Goal: Check status: Check status

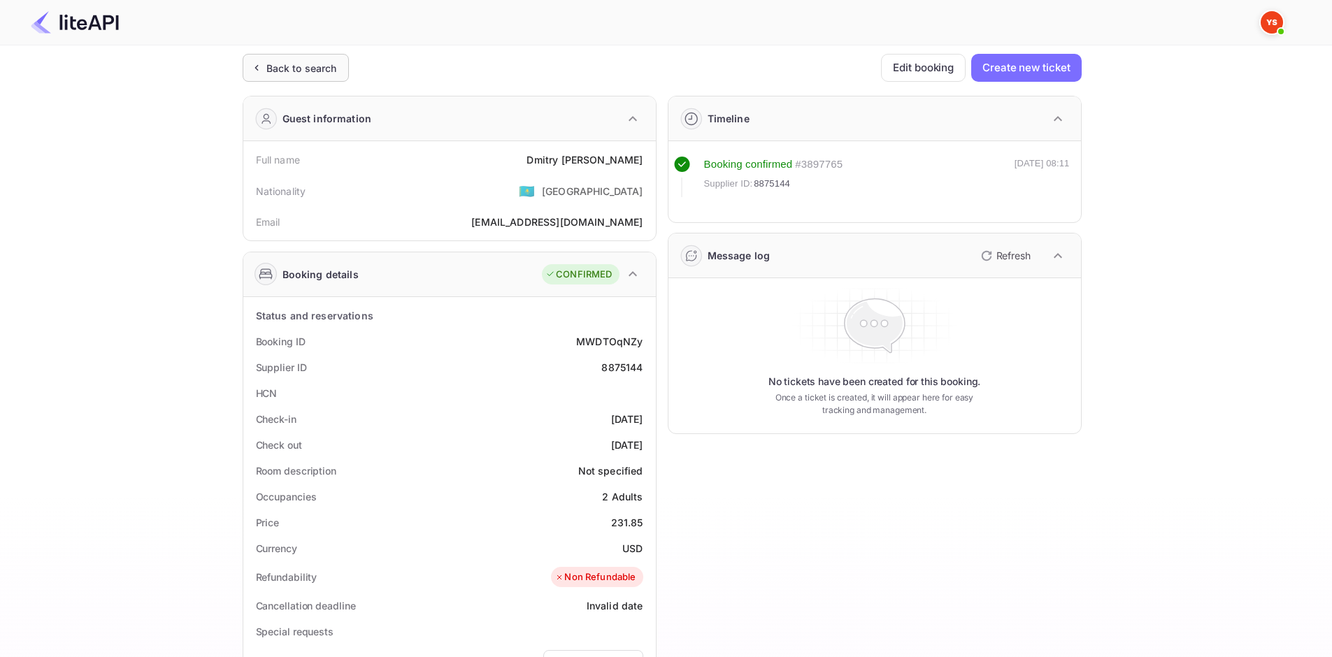
click at [323, 67] on div "Back to search" at bounding box center [301, 68] width 71 height 15
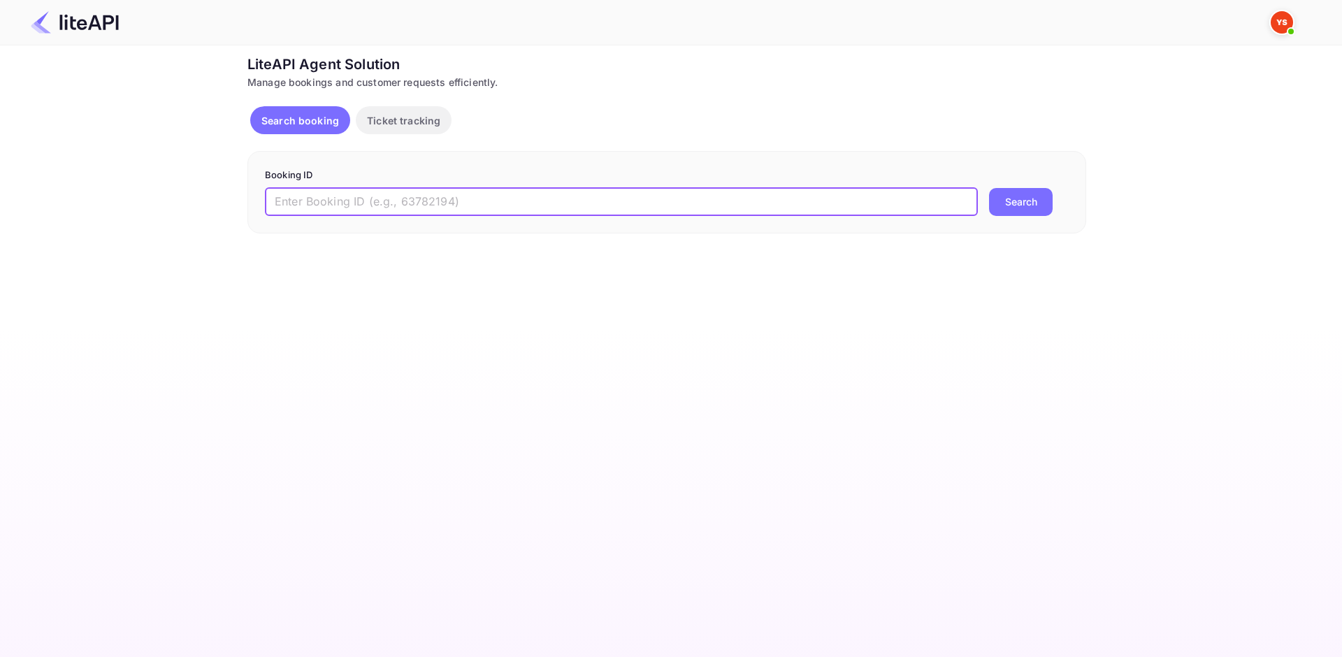
click at [363, 203] on input "text" at bounding box center [621, 202] width 713 height 28
click at [365, 196] on input "text" at bounding box center [621, 202] width 713 height 28
paste input "8735228"
type input "8735228"
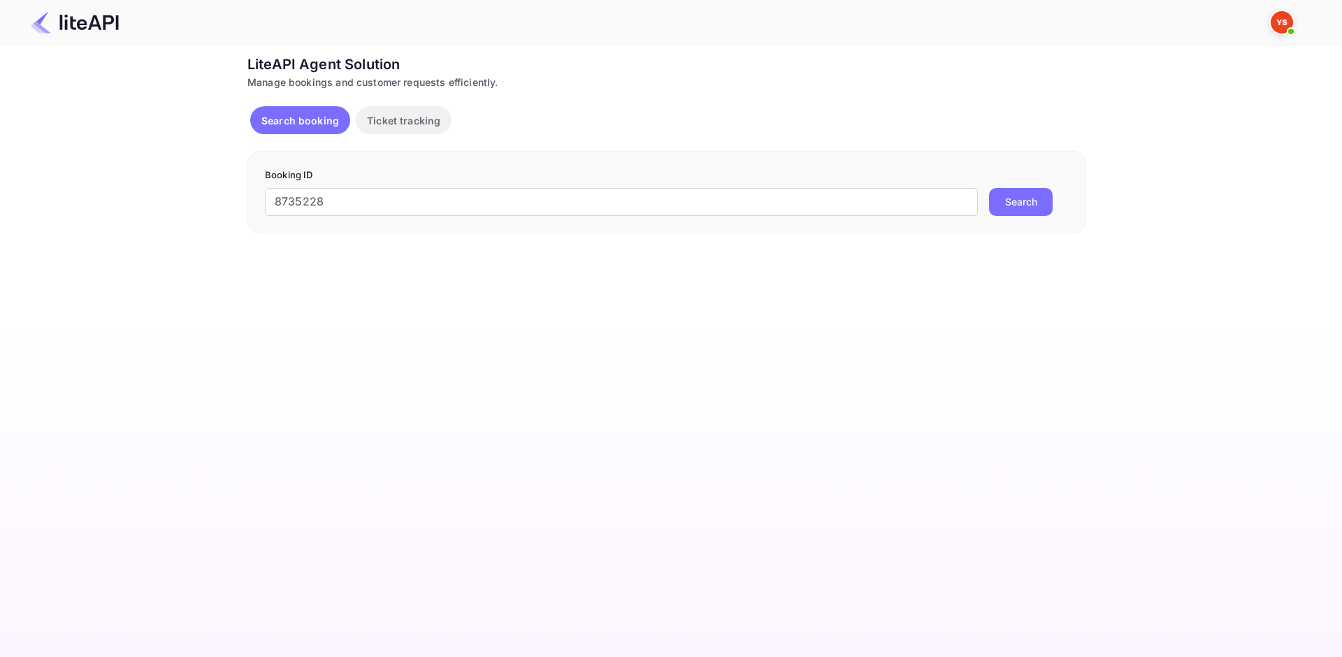
click at [1042, 203] on button "Search" at bounding box center [1021, 202] width 64 height 28
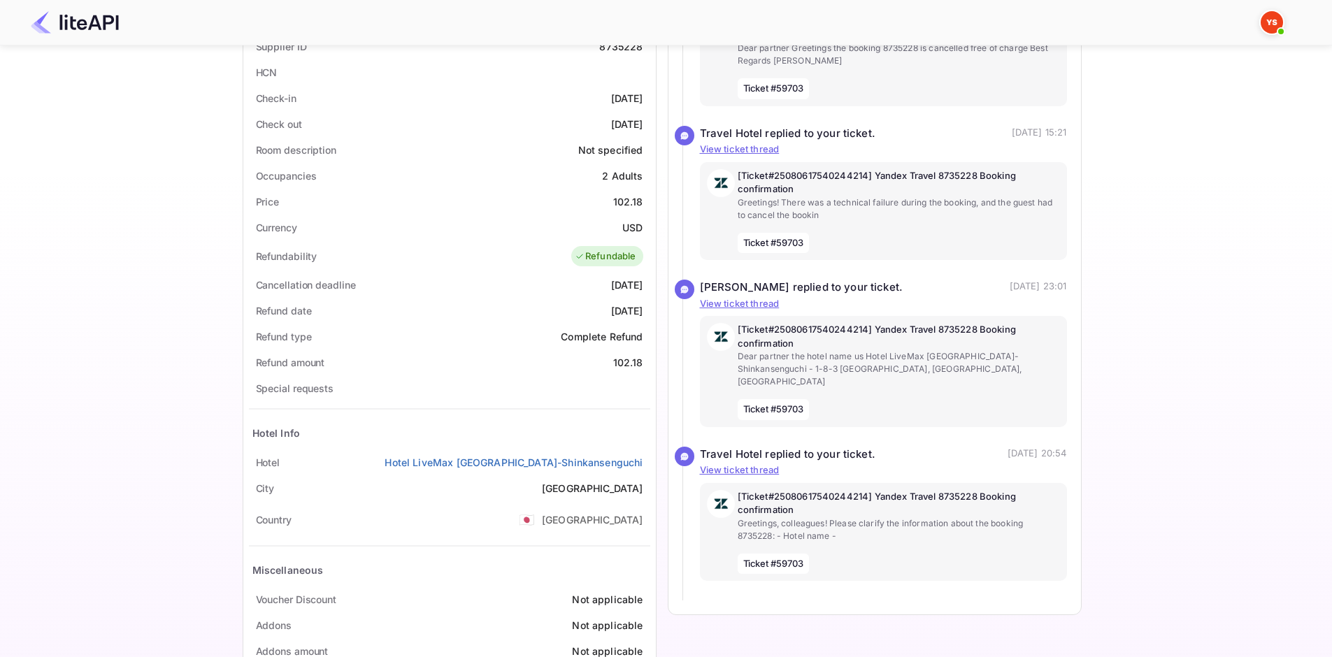
scroll to position [361, 0]
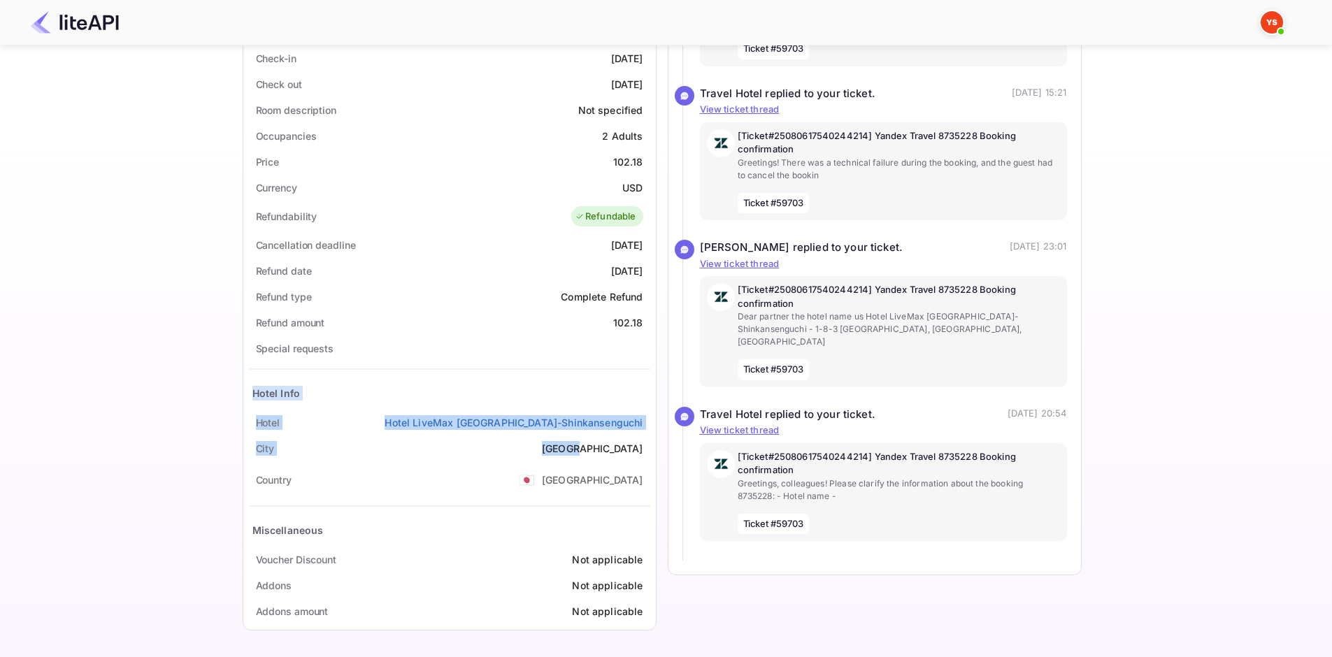
drag, startPoint x: 299, startPoint y: 394, endPoint x: 640, endPoint y: 445, distance: 344.8
click at [640, 445] on div "Status and reservations Booking ID zeDDpw-KM Supplier ID 8735228 HCN Check-in […" at bounding box center [449, 283] width 401 height 682
drag, startPoint x: 628, startPoint y: 357, endPoint x: 607, endPoint y: 351, distance: 21.9
click at [612, 353] on div "Special requests" at bounding box center [449, 349] width 401 height 26
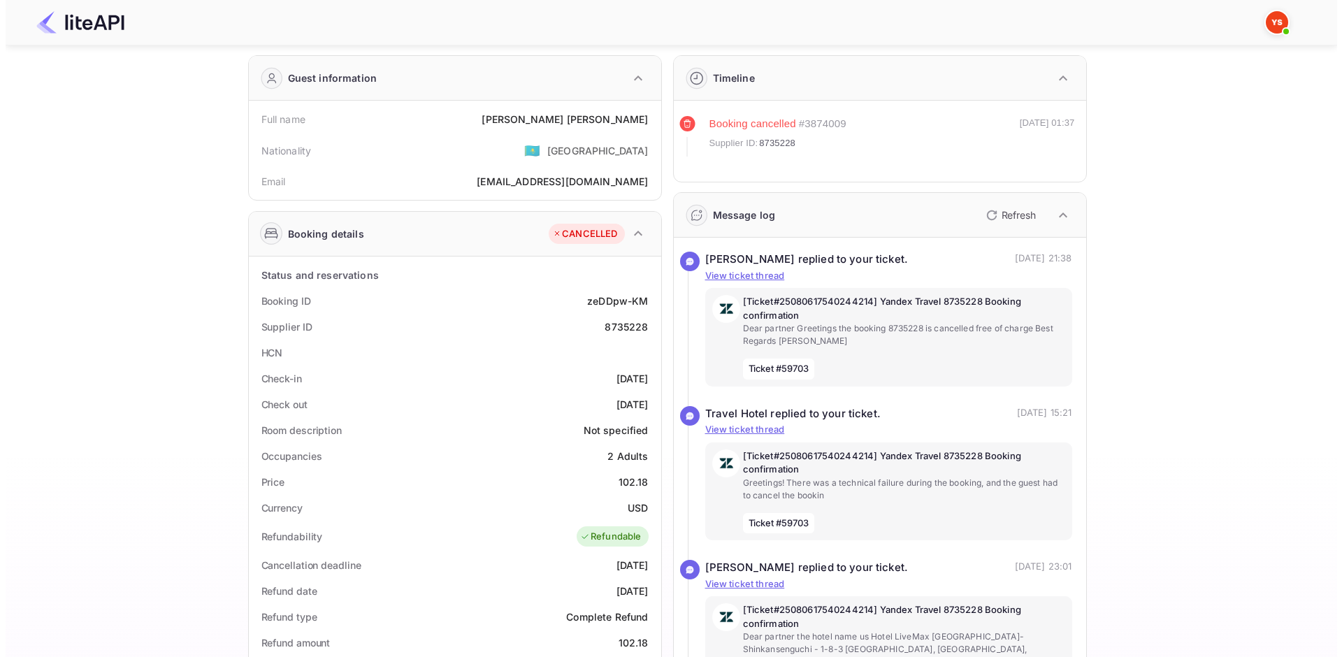
scroll to position [0, 0]
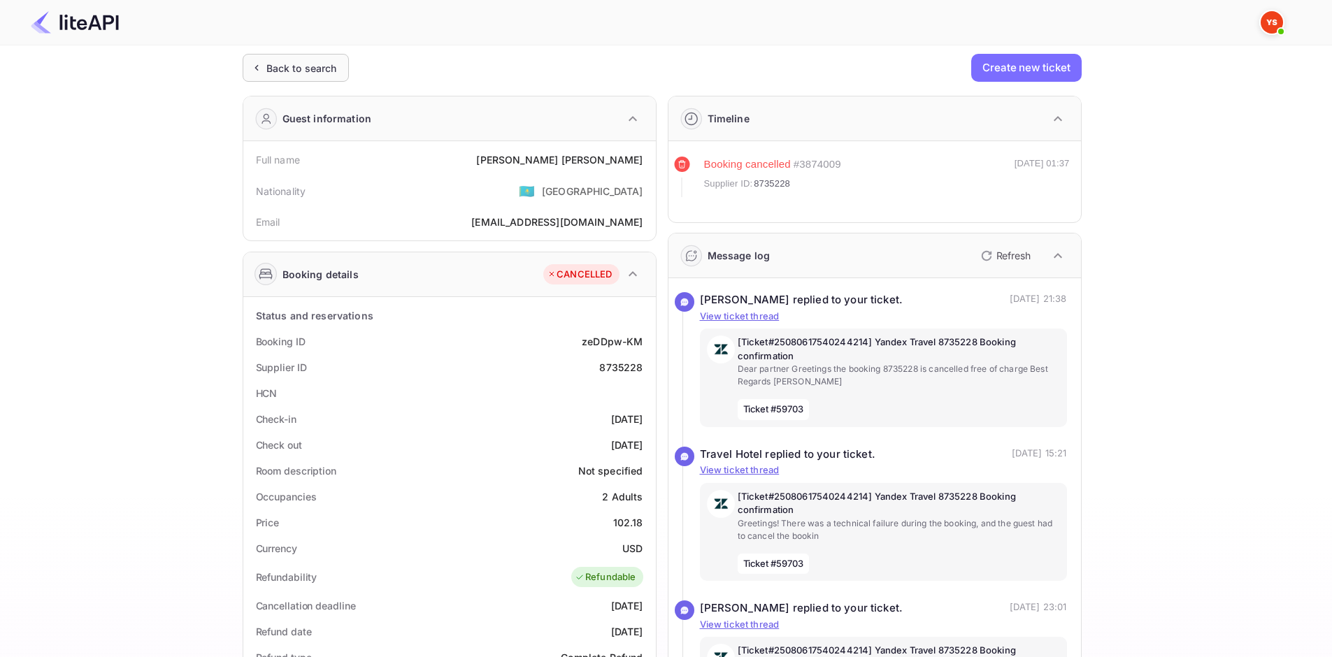
click at [312, 73] on div "Back to search" at bounding box center [301, 68] width 71 height 15
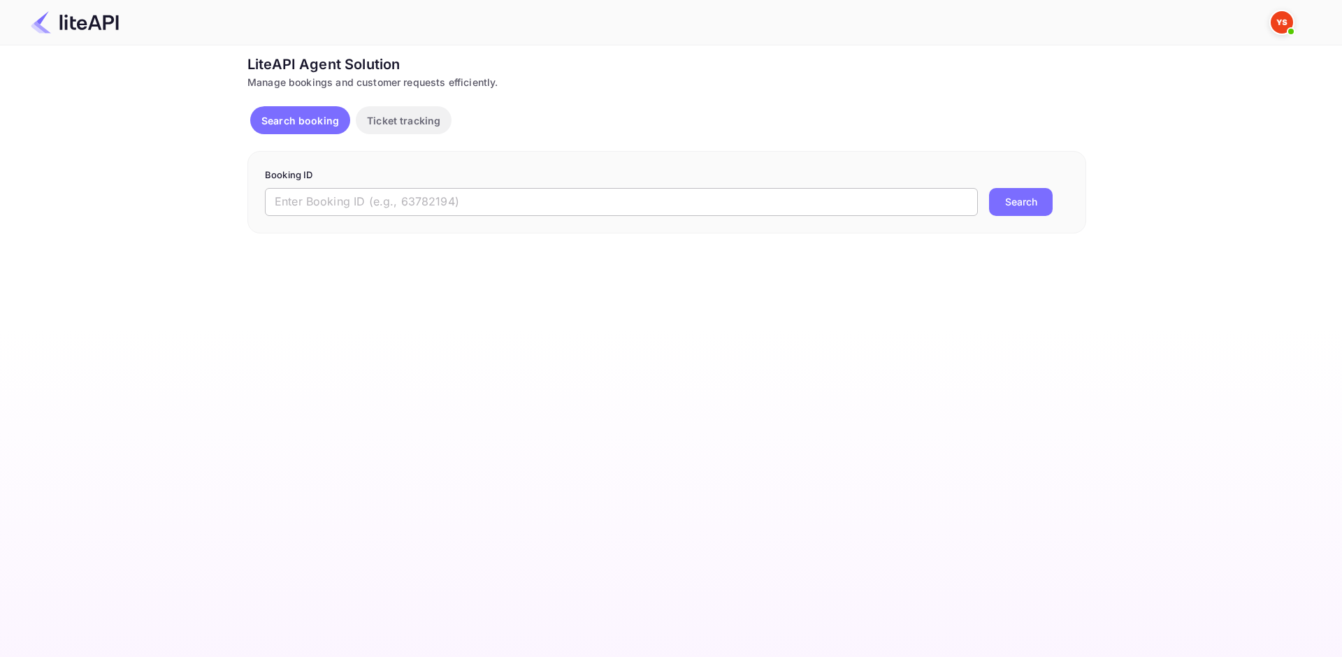
drag, startPoint x: 394, startPoint y: 212, endPoint x: 426, endPoint y: 206, distance: 32.1
click at [394, 212] on input "text" at bounding box center [621, 202] width 713 height 28
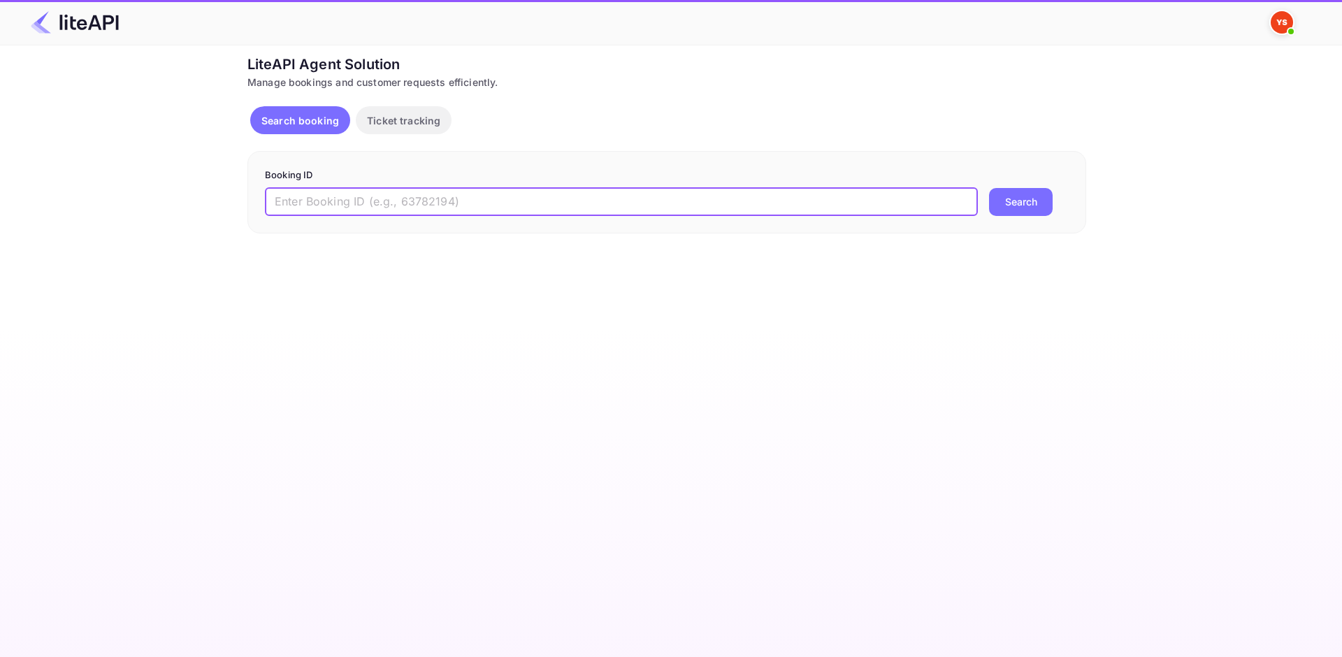
paste input "8875144"
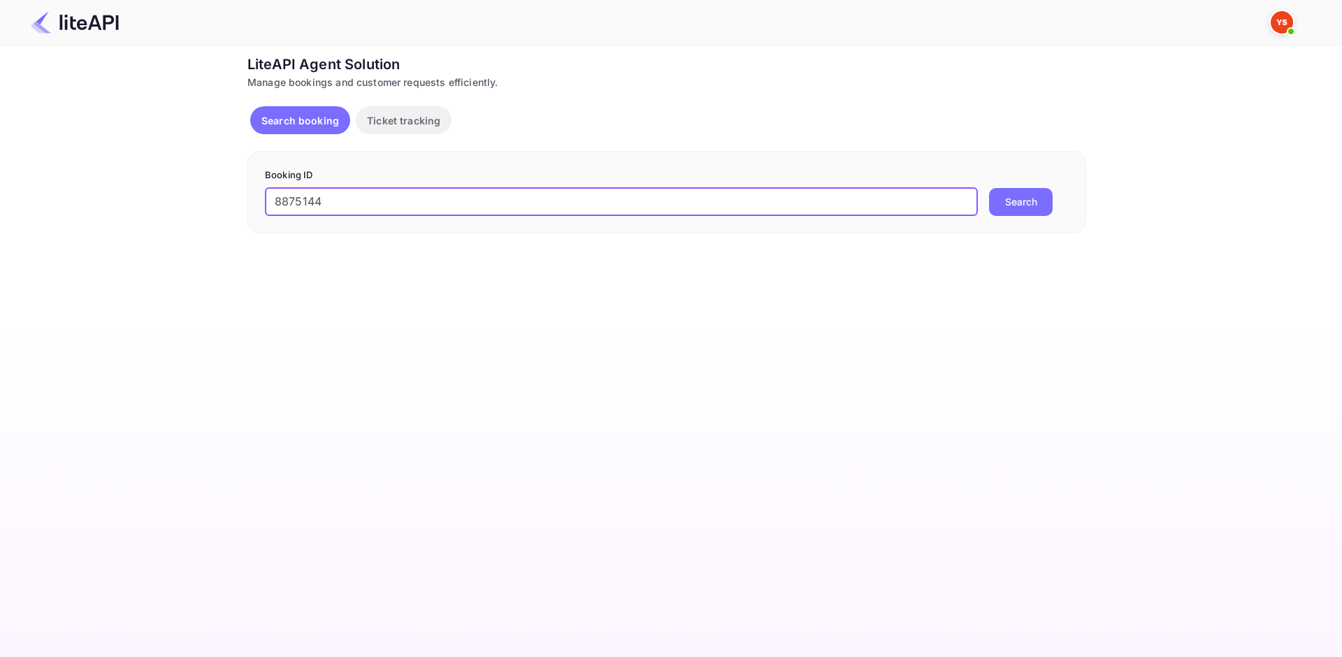
type input "8875144"
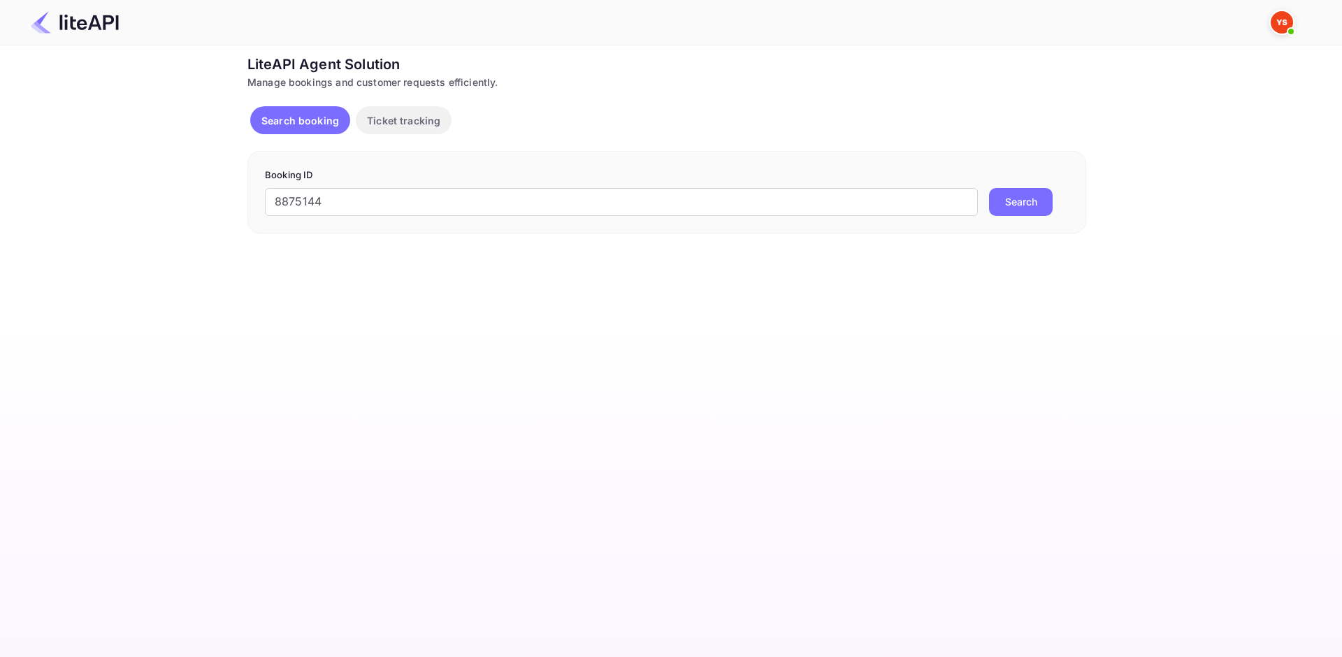
click at [1052, 197] on button "Search" at bounding box center [1021, 202] width 64 height 28
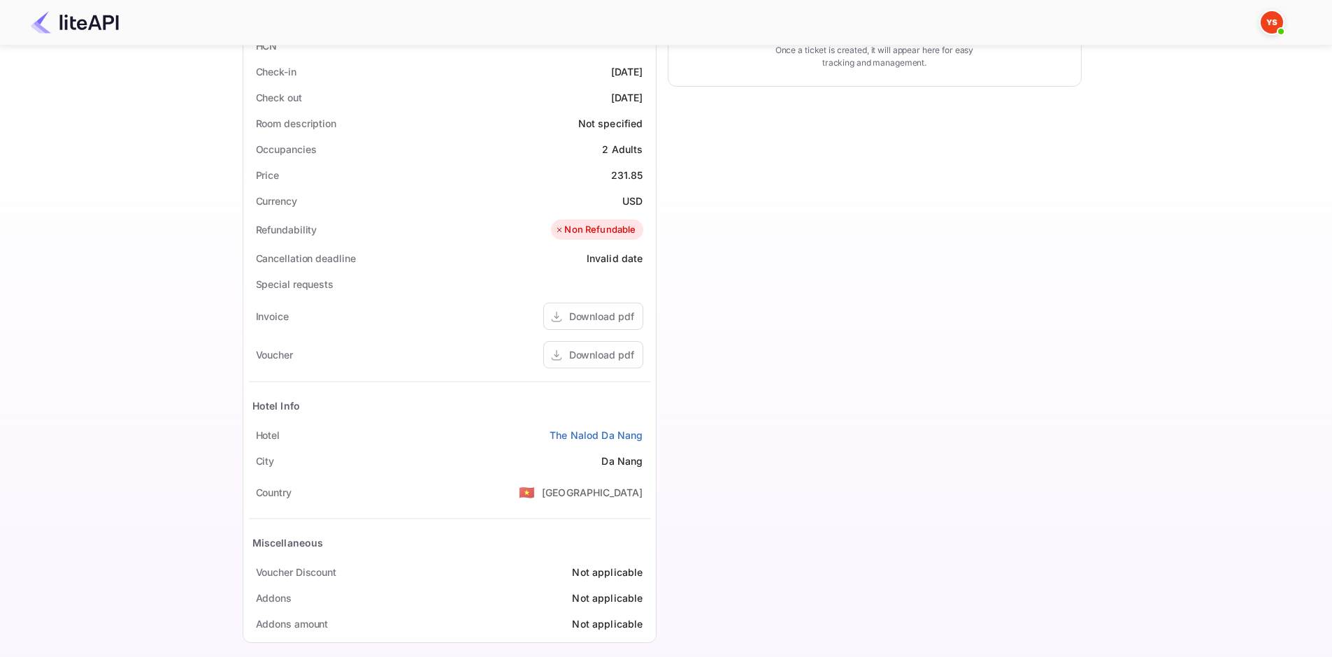
scroll to position [360, 0]
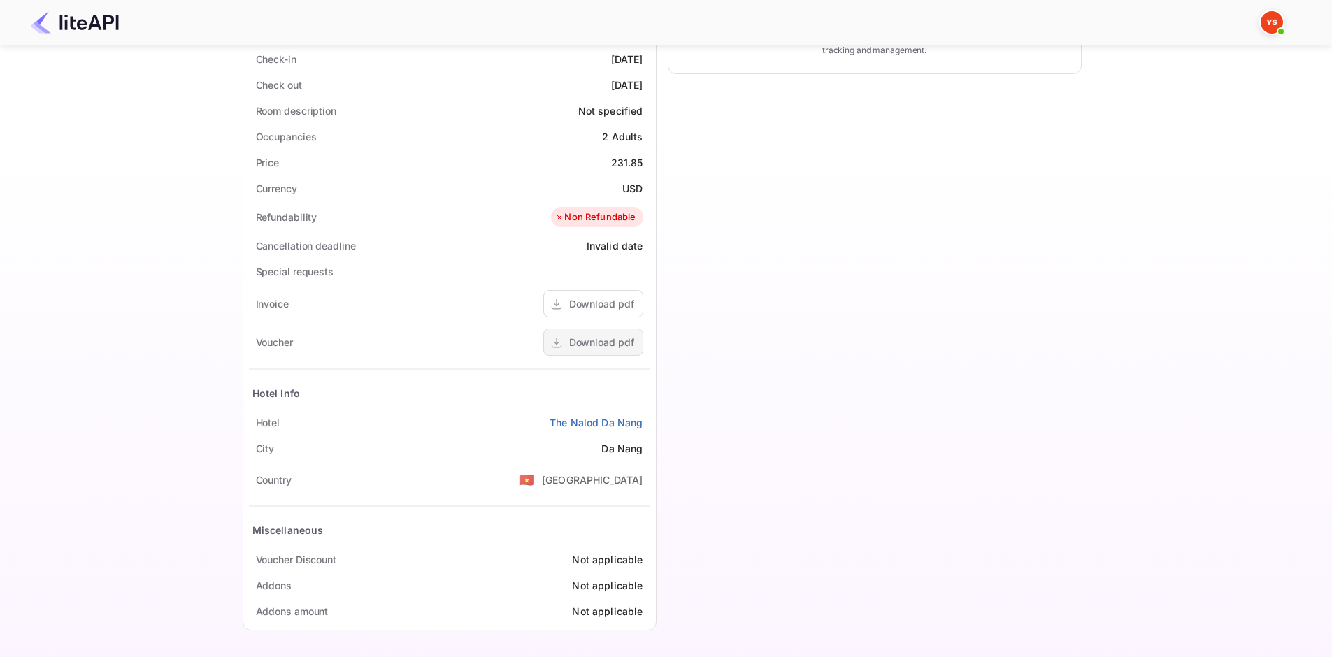
click at [599, 340] on div "Download pdf" at bounding box center [601, 342] width 65 height 15
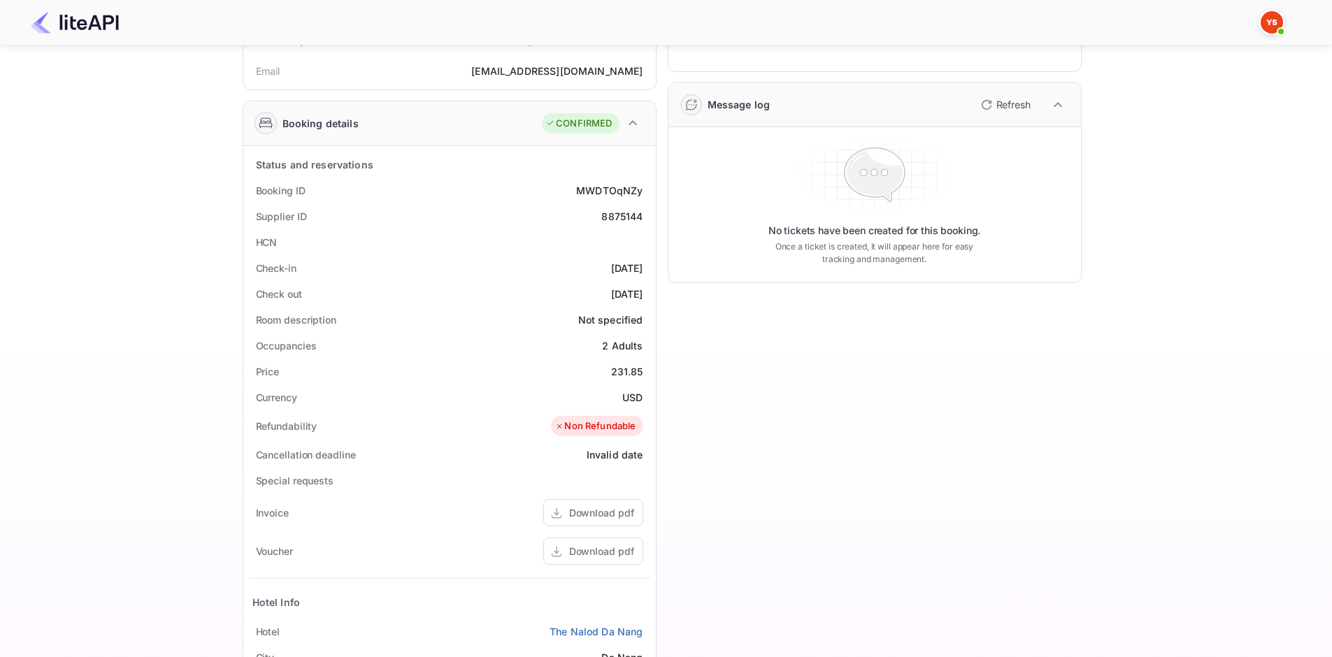
scroll to position [150, 0]
drag, startPoint x: 254, startPoint y: 242, endPoint x: 651, endPoint y: 243, distance: 396.3
click at [651, 243] on div "Status and reservations Booking ID MWDTOqNZy Supplier ID 8875144 HCN Check-in […" at bounding box center [449, 493] width 412 height 693
click at [294, 251] on div "HCN" at bounding box center [449, 243] width 401 height 26
drag, startPoint x: 582, startPoint y: 243, endPoint x: 639, endPoint y: 249, distance: 57.0
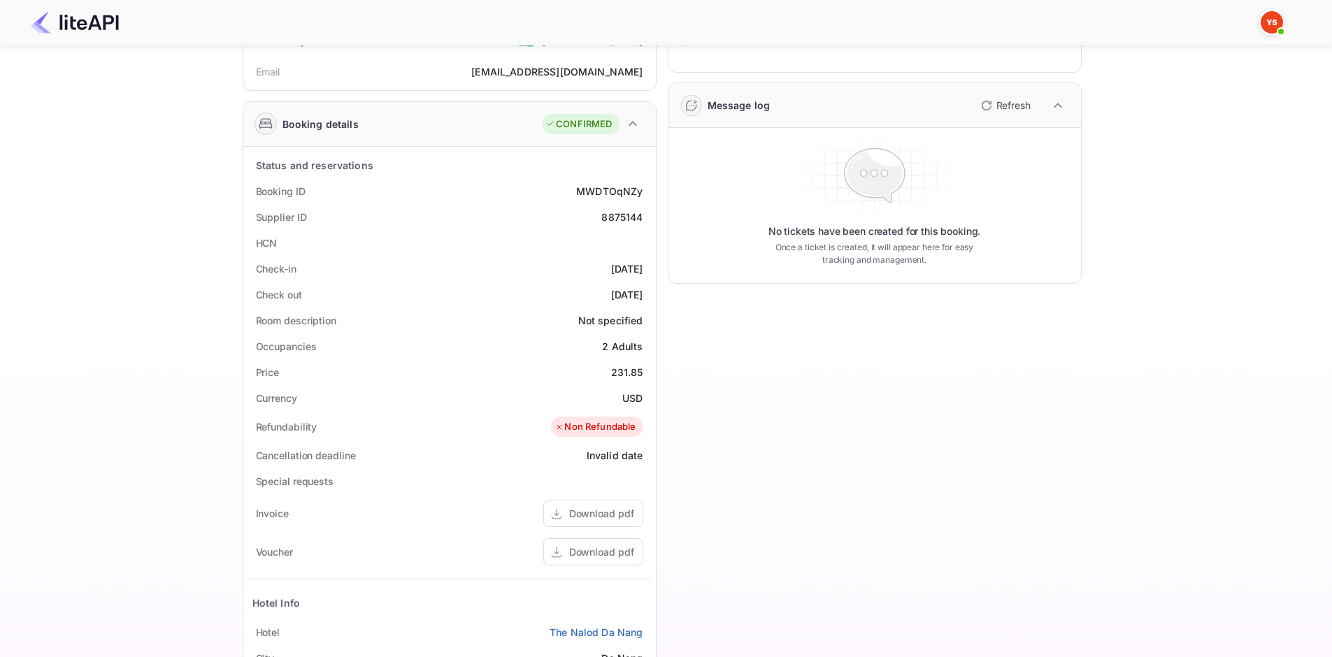
click at [639, 249] on div "HCN" at bounding box center [449, 243] width 401 height 26
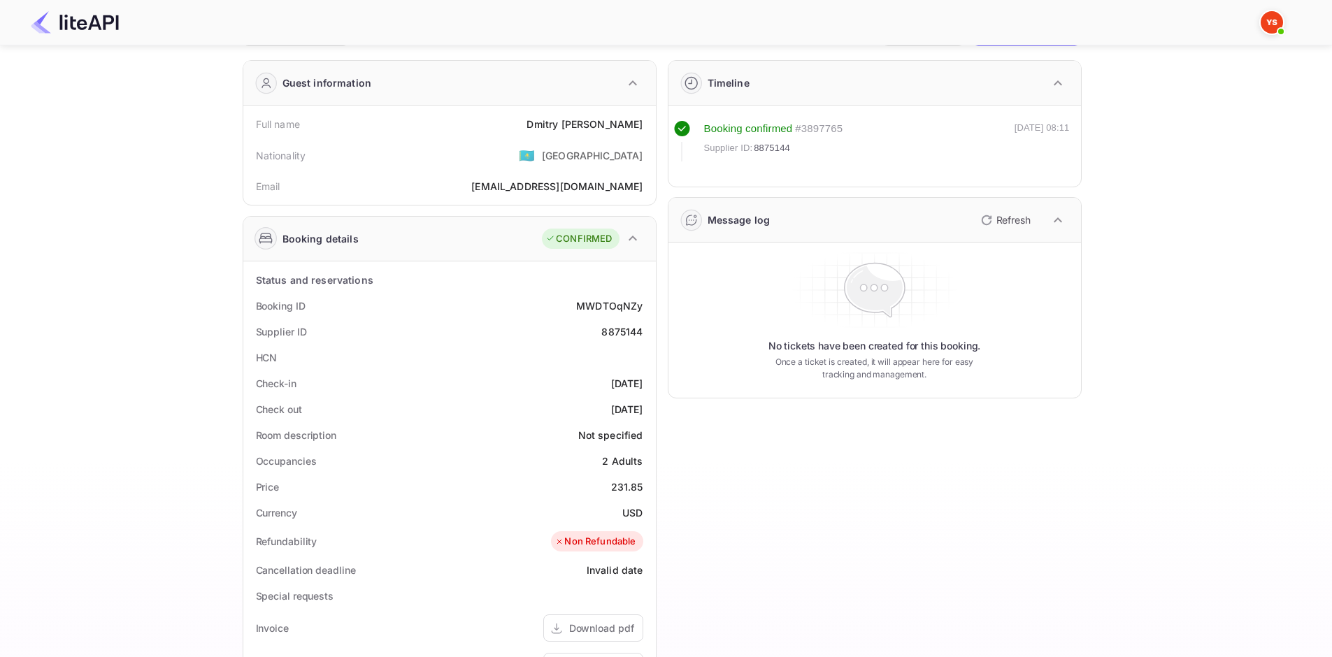
scroll to position [10, 0]
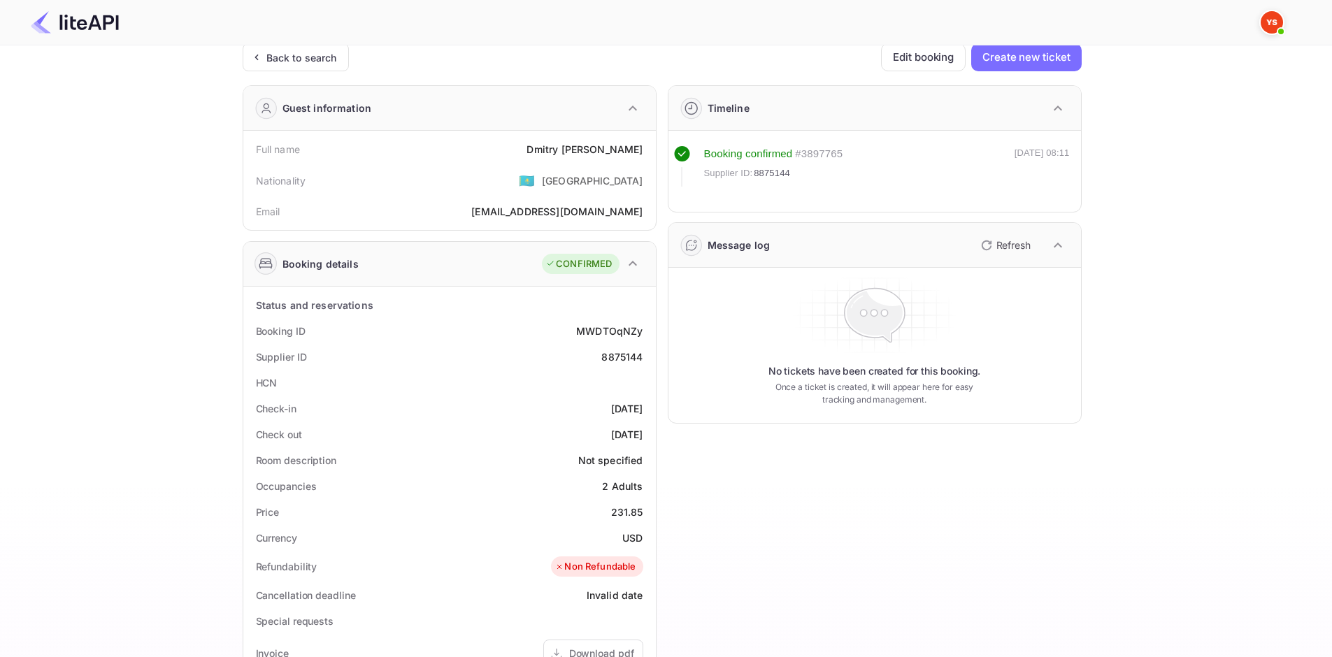
drag, startPoint x: 134, startPoint y: 19, endPoint x: 59, endPoint y: 20, distance: 75.5
click at [59, 20] on div at bounding box center [660, 22] width 1292 height 42
click at [120, 69] on div "Ticket Affiliate URL [URL][DOMAIN_NAME] Business partner name Nuitee Travel Cus…" at bounding box center [662, 516] width 1290 height 946
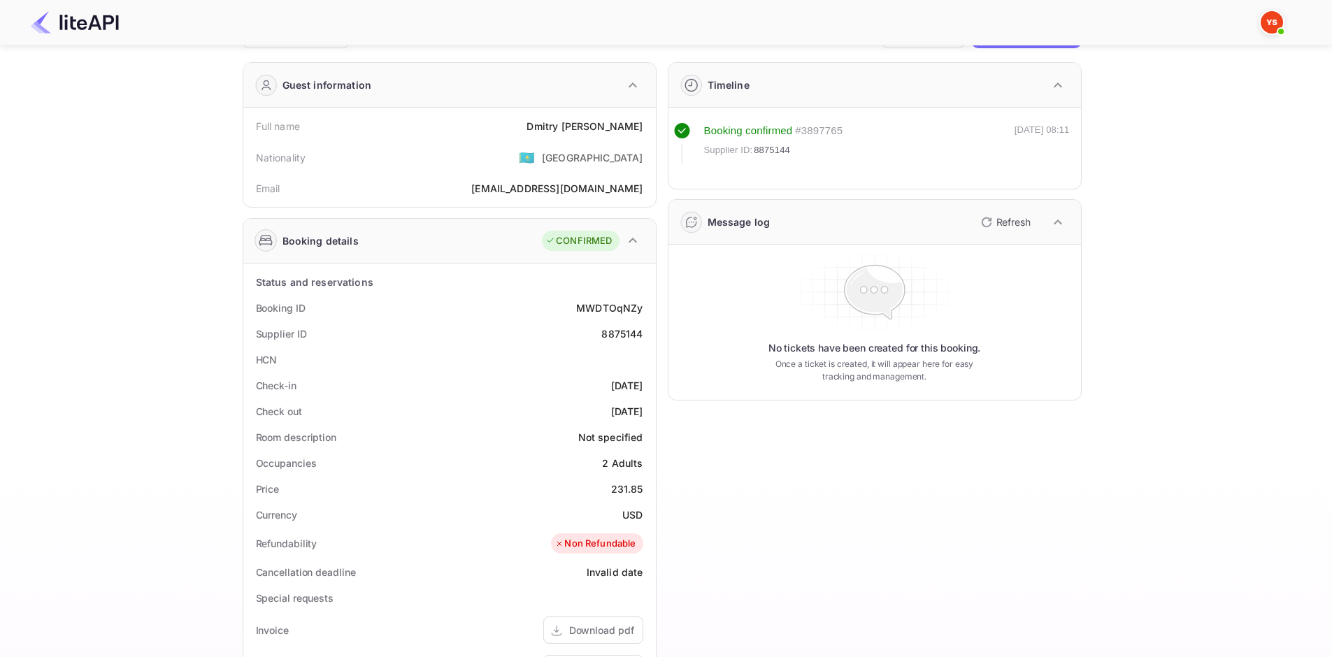
scroll to position [0, 0]
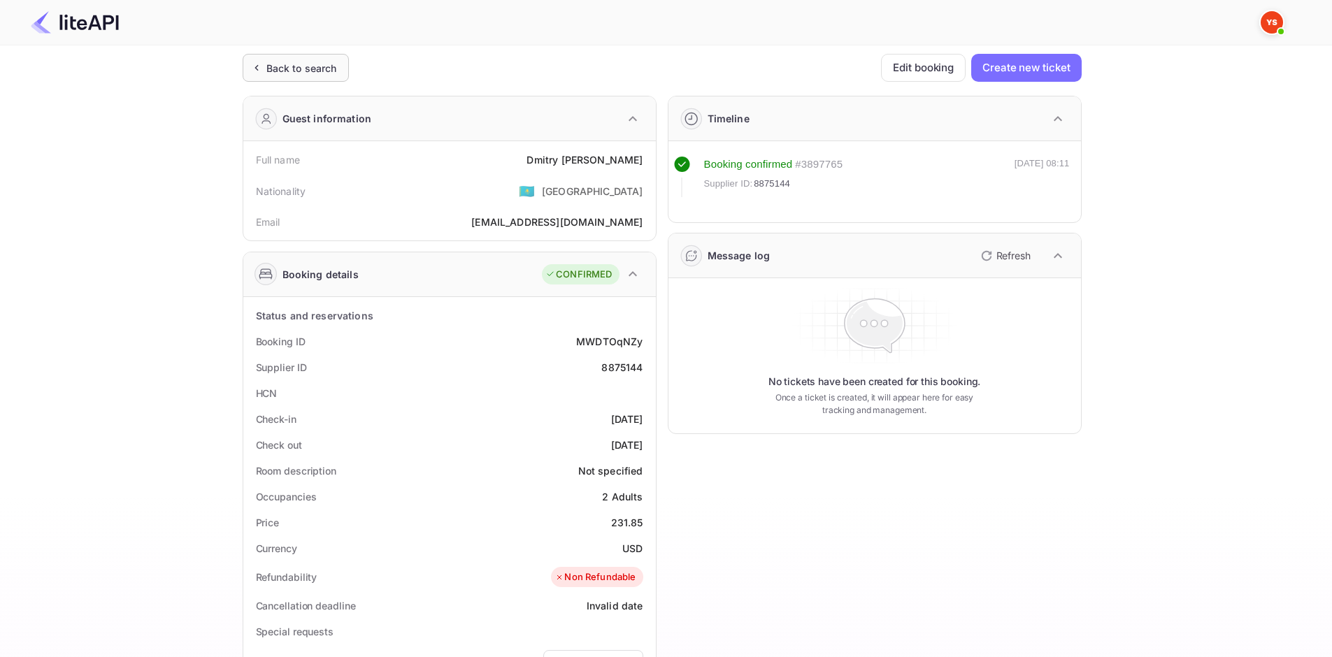
click at [300, 78] on div "Back to search" at bounding box center [296, 68] width 106 height 28
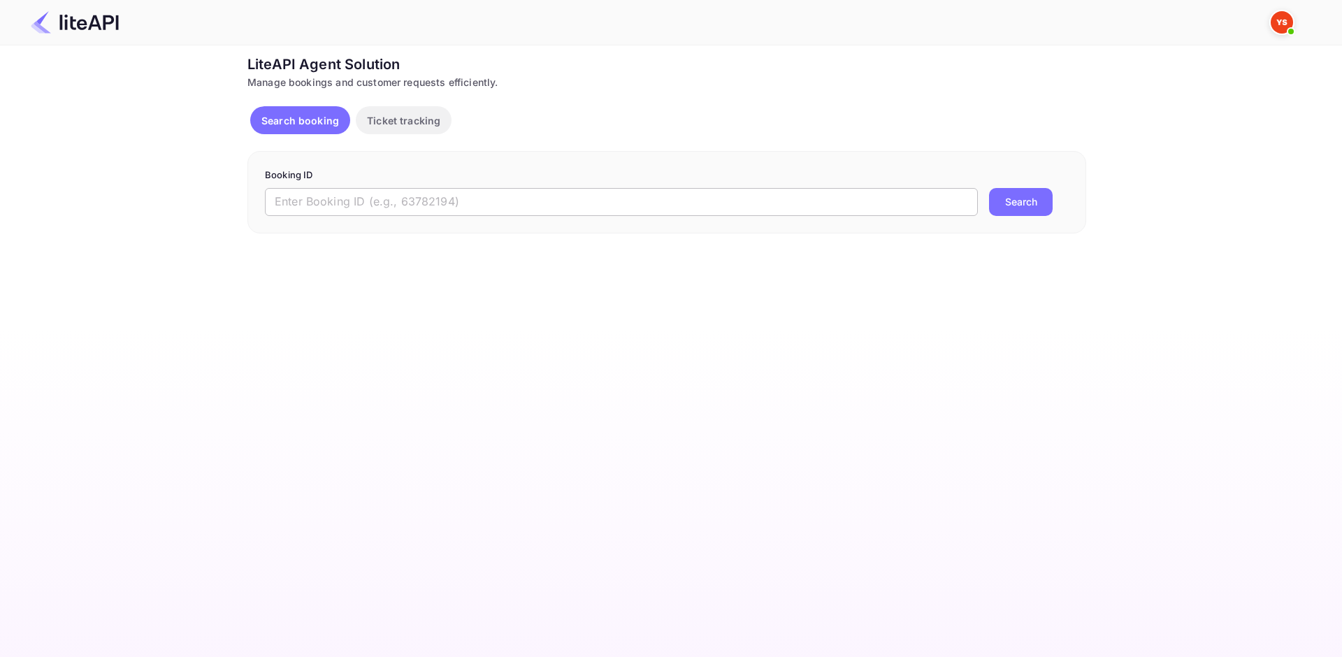
click at [337, 191] on input "text" at bounding box center [621, 202] width 713 height 28
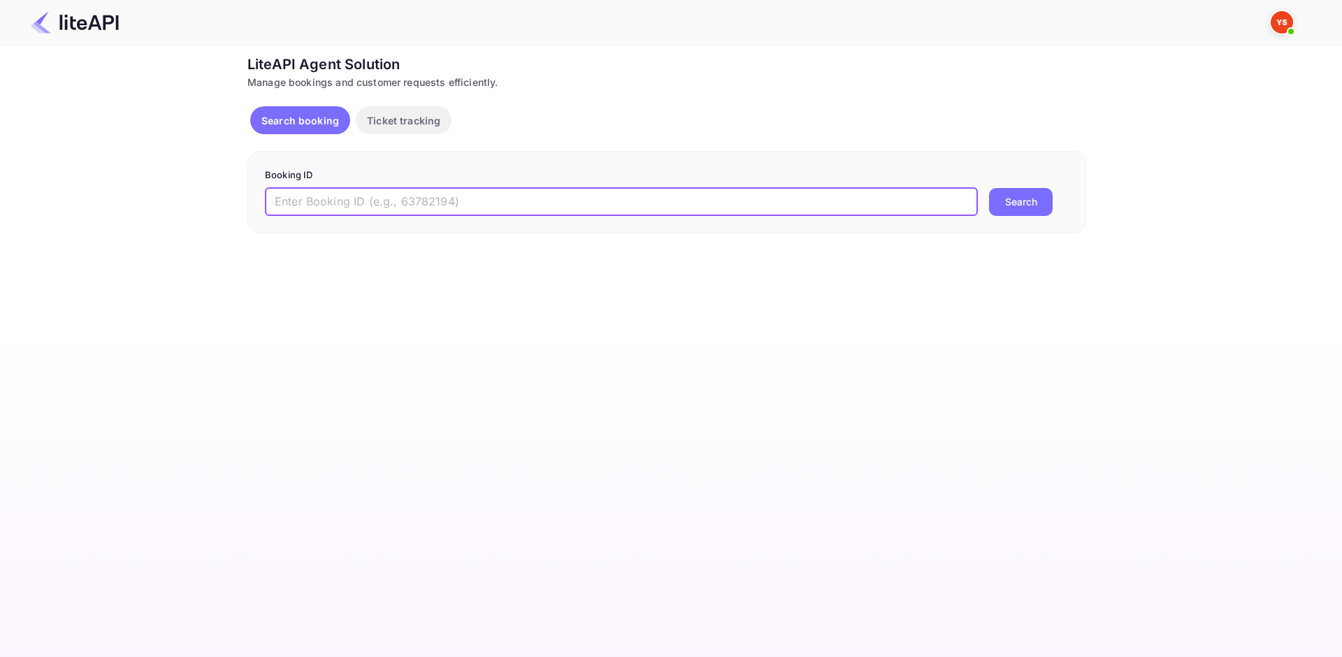
paste input "8868312"
type input "8868312"
click at [1032, 201] on button "Search" at bounding box center [1021, 202] width 64 height 28
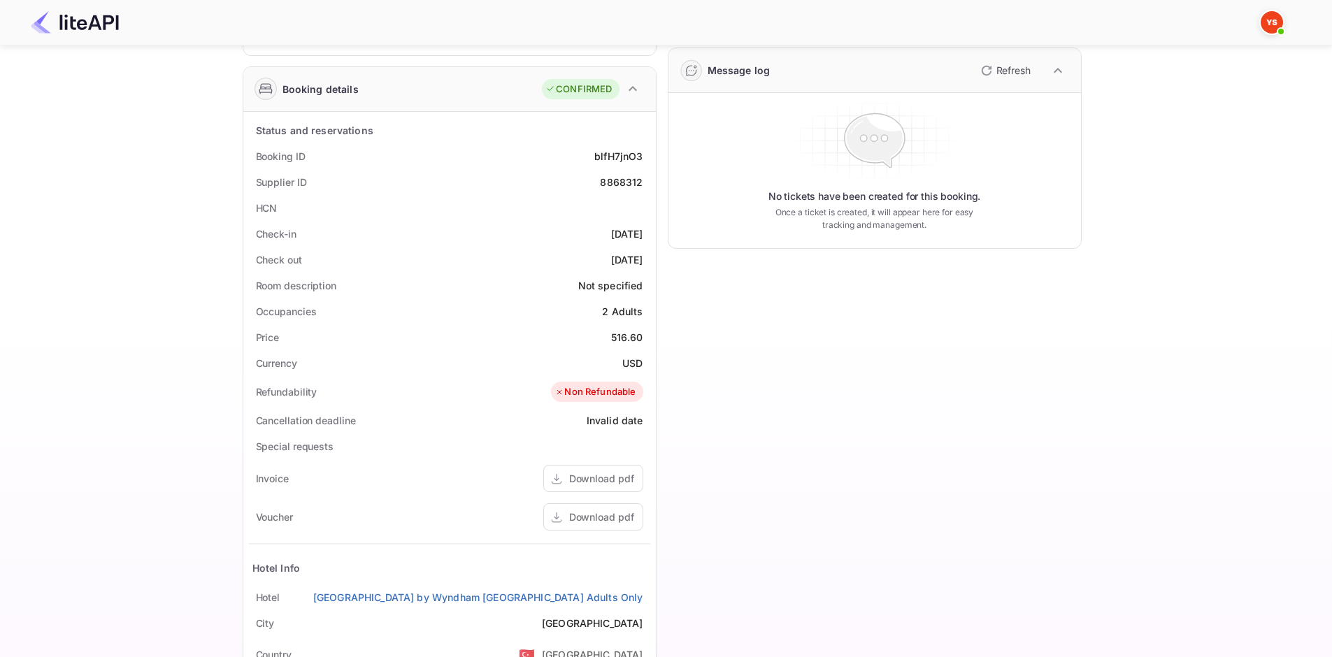
scroll to position [210, 0]
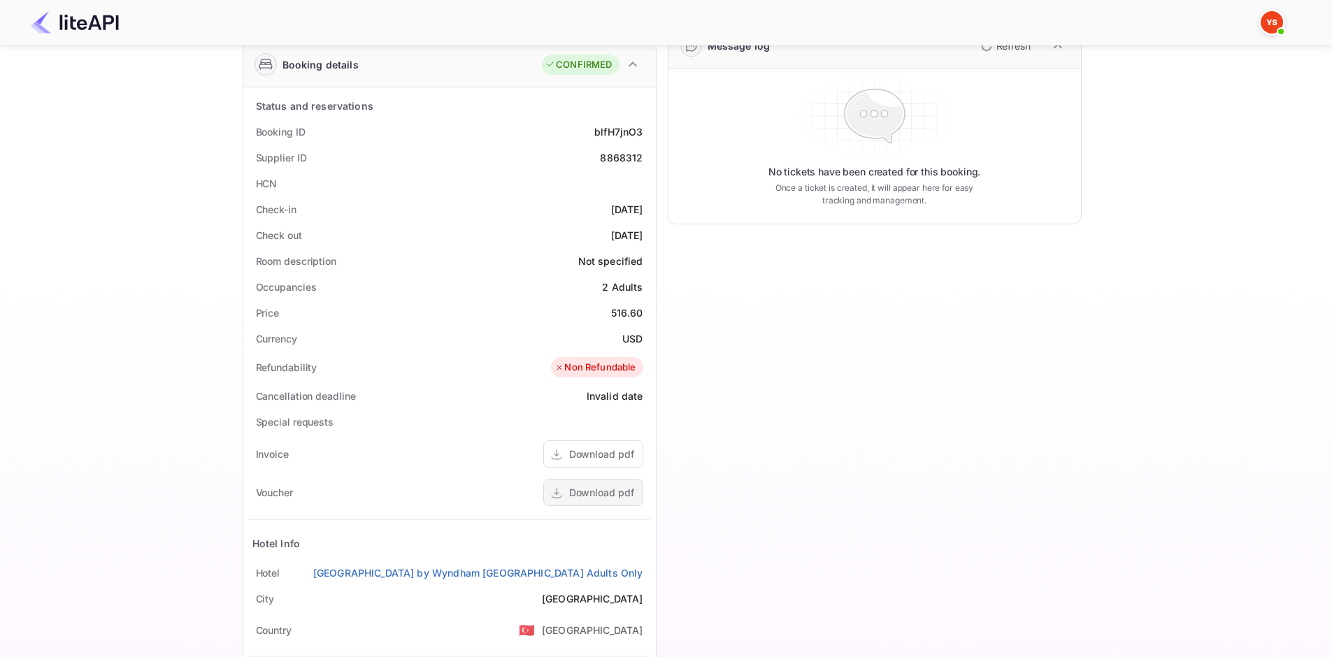
click at [596, 491] on div "Download pdf" at bounding box center [601, 492] width 65 height 15
